Goal: Check status: Check status

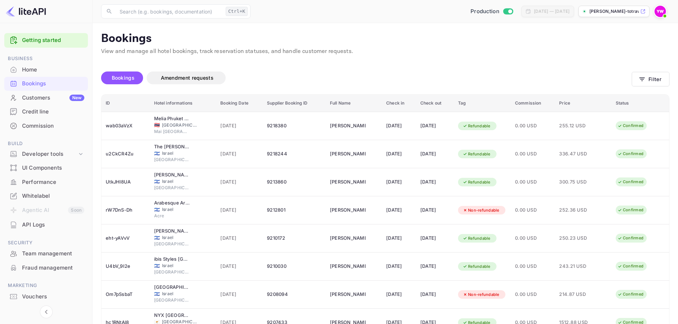
click at [662, 11] on img at bounding box center [660, 11] width 11 height 11
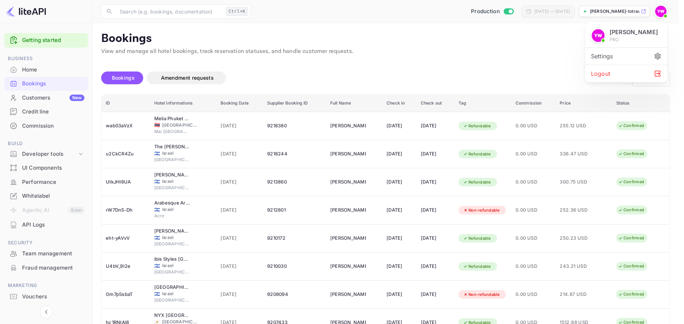
click at [612, 76] on div "Logout" at bounding box center [626, 73] width 82 height 17
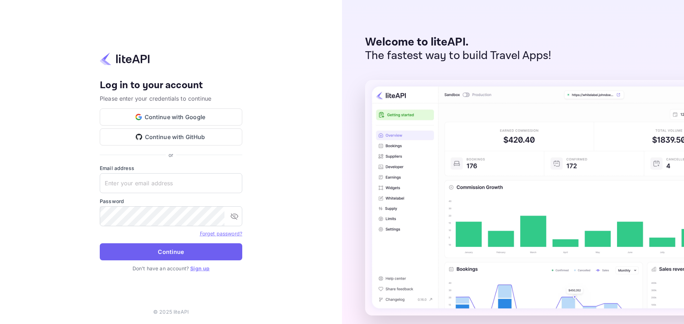
type input "[EMAIL_ADDRESS][DOMAIN_NAME]"
click at [184, 252] on button "Continue" at bounding box center [171, 252] width 142 height 17
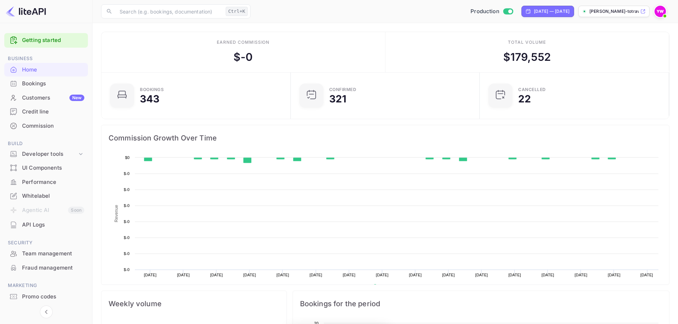
scroll to position [110, 179]
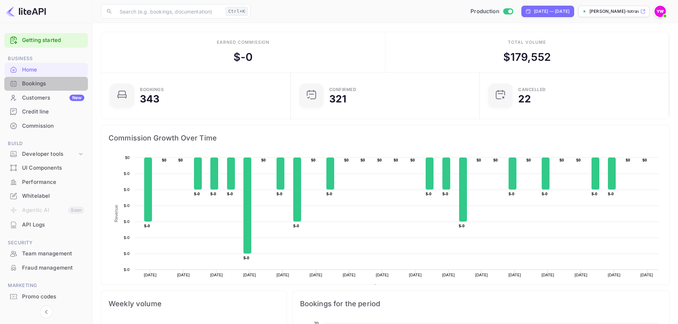
click at [51, 84] on div "Bookings" at bounding box center [53, 84] width 62 height 8
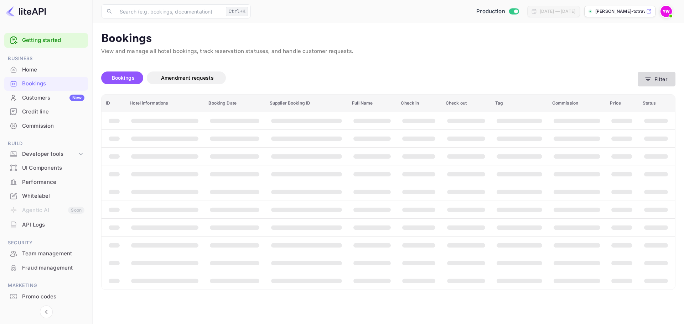
click at [663, 76] on button "Filter" at bounding box center [656, 79] width 38 height 15
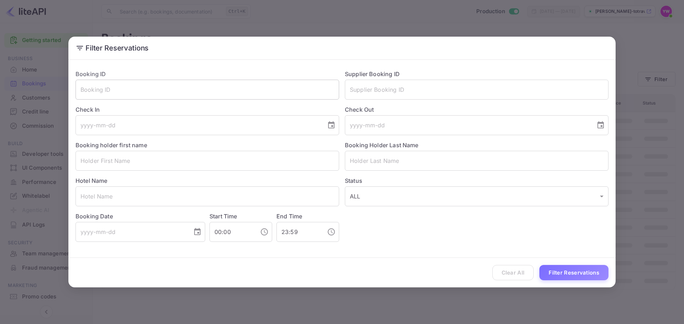
click at [173, 89] on input "text" at bounding box center [206, 90] width 263 height 20
paste input "vj92AKiqo"
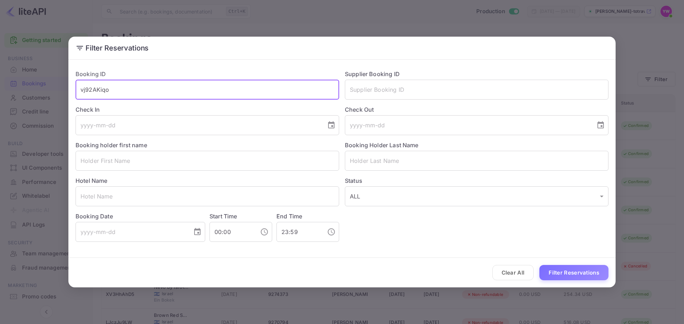
type input "vj92AKiqo"
click at [539, 265] on button "Filter Reservations" at bounding box center [573, 272] width 69 height 15
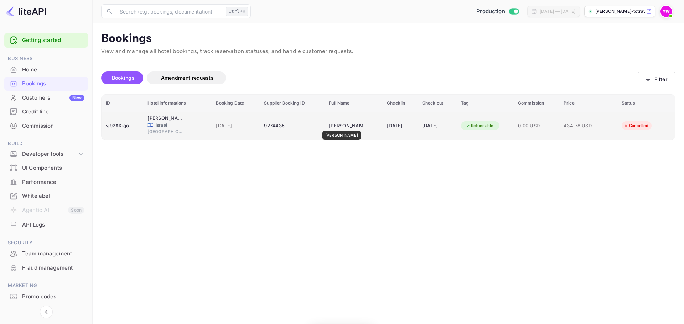
click at [339, 126] on div "AVIV SHAKOY" at bounding box center [347, 125] width 36 height 11
